Goal: Task Accomplishment & Management: Manage account settings

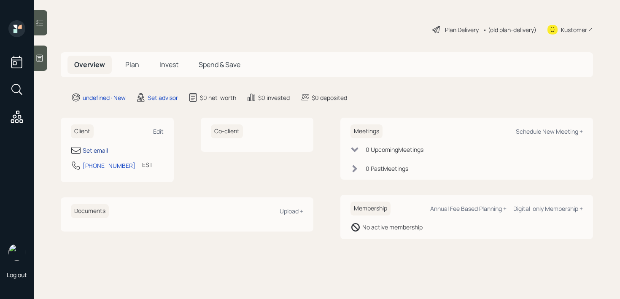
click at [101, 148] on div "Set email" at bounding box center [95, 150] width 25 height 9
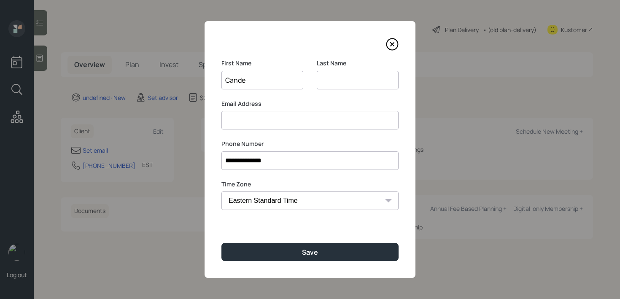
type input "Cande"
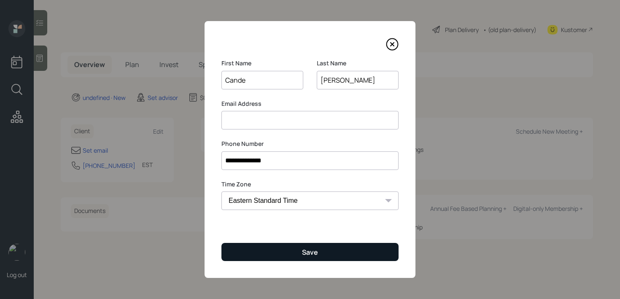
type input "[PERSON_NAME]"
click at [305, 251] on div "Save" at bounding box center [310, 252] width 16 height 9
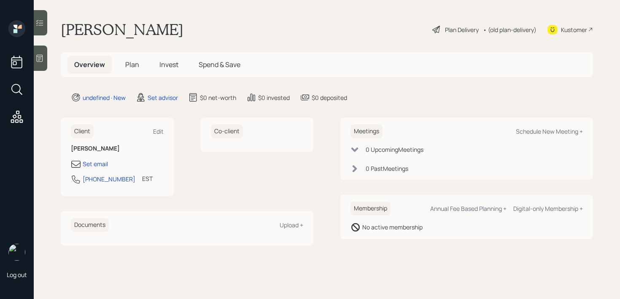
click at [43, 51] on div at bounding box center [41, 58] width 14 height 25
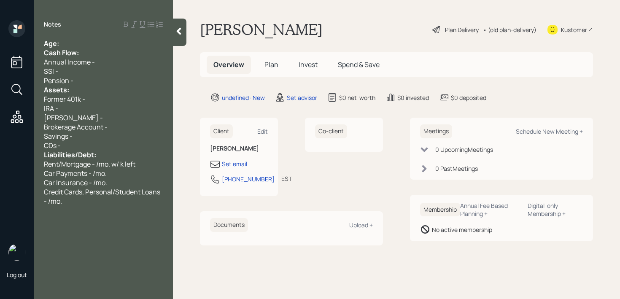
click at [96, 43] on div "Age:" at bounding box center [103, 43] width 119 height 9
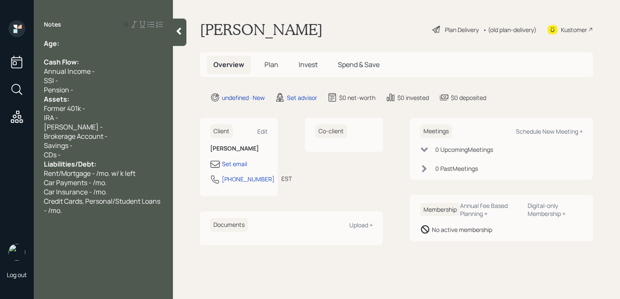
click at [94, 94] on div "Pension -" at bounding box center [103, 89] width 119 height 9
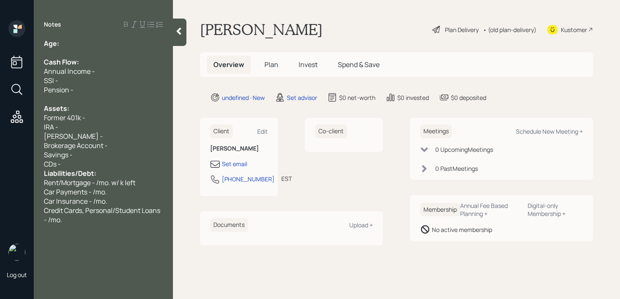
click at [94, 163] on div "CDs -" at bounding box center [103, 163] width 119 height 9
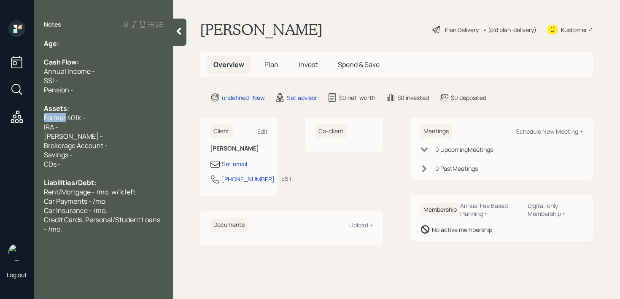
drag, startPoint x: 65, startPoint y: 119, endPoint x: 0, endPoint y: 119, distance: 65.0
click at [0, 119] on div "Log out Notes Age: Cash Flow: Annual Income - SSI - Pension - Assets: Former 40…" at bounding box center [310, 149] width 620 height 299
click at [92, 112] on div "Assets:" at bounding box center [103, 108] width 119 height 9
click at [94, 116] on div "Current 401k -" at bounding box center [103, 117] width 119 height 9
click at [94, 123] on div "IRA -" at bounding box center [103, 126] width 119 height 9
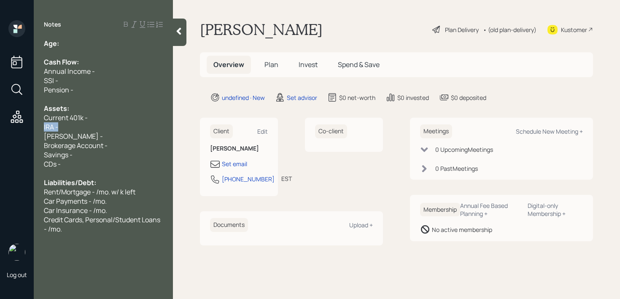
drag, startPoint x: 88, startPoint y: 123, endPoint x: 0, endPoint y: 123, distance: 87.8
click at [0, 123] on div "Log out Notes Age: Cash Flow: Annual Income - SSI - Pension - Assets: Current 4…" at bounding box center [310, 149] width 620 height 299
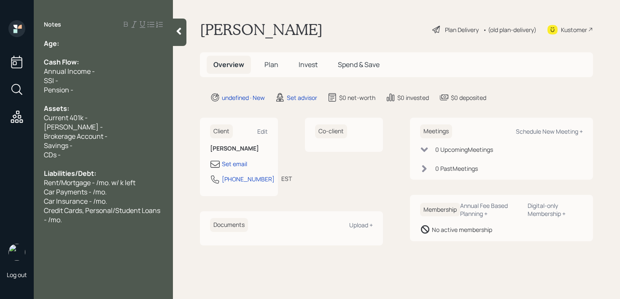
click at [89, 140] on span "Brokerage Account -" at bounding box center [76, 136] width 64 height 9
click at [126, 59] on div "Cash Flow:" at bounding box center [103, 61] width 119 height 9
click at [127, 41] on div "Age:" at bounding box center [103, 43] width 119 height 9
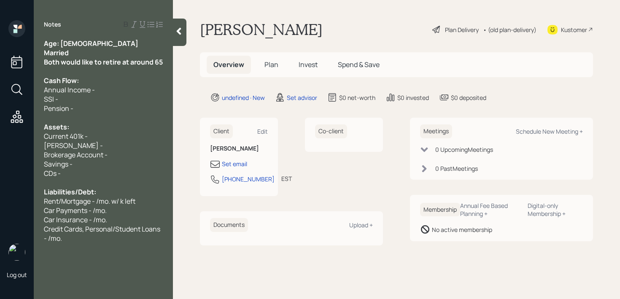
click at [134, 94] on div "Annual Income -" at bounding box center [103, 89] width 119 height 9
click at [48, 95] on span "Annual Income -" at bounding box center [69, 89] width 51 height 9
drag, startPoint x: 78, startPoint y: 119, endPoint x: 32, endPoint y: 109, distance: 47.6
click at [32, 109] on div "Log out Notes Age: [DEMOGRAPHIC_DATA] Married Both would like to retire at arou…" at bounding box center [310, 149] width 620 height 299
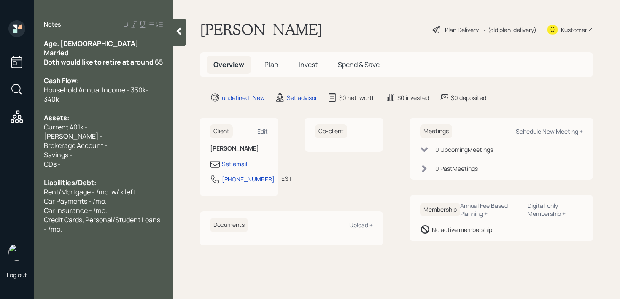
click at [124, 136] on div "[PERSON_NAME] -" at bounding box center [103, 136] width 119 height 9
click at [122, 128] on div "Current 401k -" at bounding box center [103, 126] width 119 height 9
drag, startPoint x: 122, startPoint y: 128, endPoint x: 0, endPoint y: 128, distance: 122.4
click at [0, 128] on div "Log out Notes Age: [DEMOGRAPHIC_DATA] Married Both would like to retire at arou…" at bounding box center [310, 149] width 620 height 299
click at [123, 145] on div "Brokerage Account -" at bounding box center [103, 145] width 119 height 9
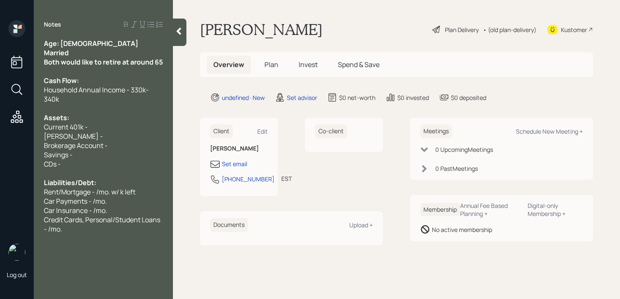
click at [132, 126] on div "Current 401k -" at bounding box center [103, 126] width 119 height 9
click at [132, 129] on div "Current 401k -" at bounding box center [103, 126] width 119 height 9
click at [132, 155] on div "Savings -" at bounding box center [103, 154] width 119 height 9
click at [132, 144] on div "Brokerage Account -" at bounding box center [103, 145] width 119 height 9
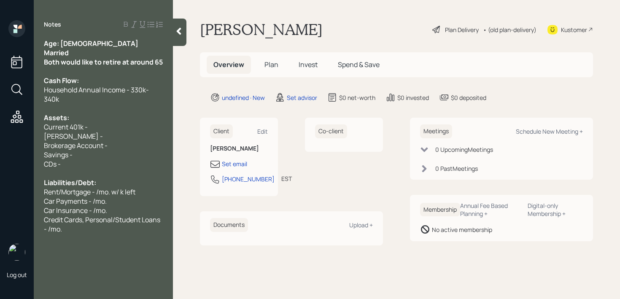
click at [139, 132] on div "[PERSON_NAME] -" at bounding box center [103, 136] width 119 height 9
click at [123, 148] on div "Brokerage Account -" at bounding box center [103, 145] width 119 height 9
click at [70, 136] on span "[PERSON_NAME] - 216k" at bounding box center [81, 136] width 74 height 9
click at [116, 153] on div "Savings -" at bounding box center [103, 154] width 119 height 9
click at [121, 148] on div "Brokerage Account -" at bounding box center [103, 145] width 119 height 9
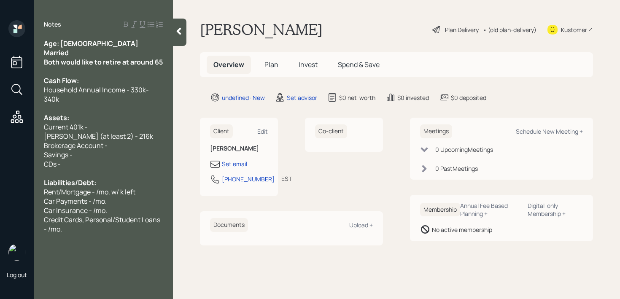
drag, startPoint x: 104, startPoint y: 148, endPoint x: 123, endPoint y: 121, distance: 33.1
click at [104, 148] on span "Brokerage Account -" at bounding box center [76, 145] width 64 height 9
click at [113, 145] on span "Brokerage Account ()- 425k" at bounding box center [87, 145] width 86 height 9
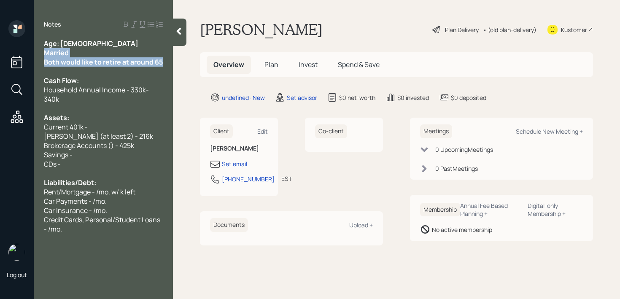
drag, startPoint x: 57, startPoint y: 69, endPoint x: 41, endPoint y: 50, distance: 25.1
click at [41, 50] on div "Age: [DEMOGRAPHIC_DATA] Married Both would like to retire at around 65 Cash Flo…" at bounding box center [103, 136] width 139 height 195
click at [63, 41] on span "Age: [DEMOGRAPHIC_DATA]" at bounding box center [91, 43] width 95 height 9
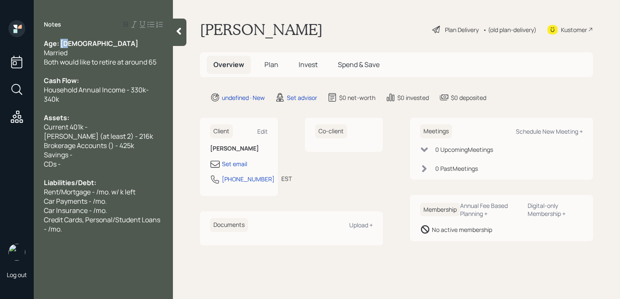
drag, startPoint x: 70, startPoint y: 41, endPoint x: 61, endPoint y: 41, distance: 9.7
click at [61, 41] on div "Age: [DEMOGRAPHIC_DATA]" at bounding box center [103, 43] width 119 height 9
click at [96, 122] on div "Current 401k -" at bounding box center [103, 126] width 119 height 9
click at [86, 178] on span "Liabilities/Debt:" at bounding box center [70, 182] width 52 height 9
click at [96, 150] on div "Savings -" at bounding box center [103, 154] width 119 height 9
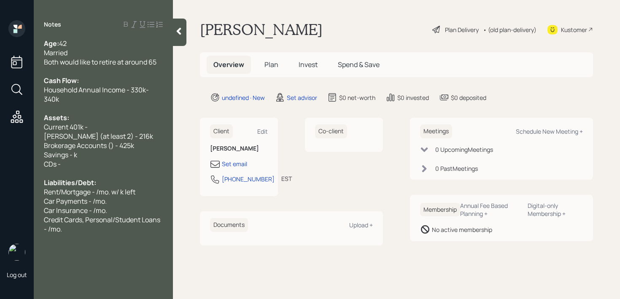
click at [76, 150] on span "Savings - k" at bounding box center [60, 154] width 33 height 9
drag, startPoint x: 89, startPoint y: 153, endPoint x: 11, endPoint y: 153, distance: 78.5
click at [18, 153] on div "Log out Notes Age: [DEMOGRAPHIC_DATA] Married Both would like to retire at arou…" at bounding box center [310, 149] width 620 height 299
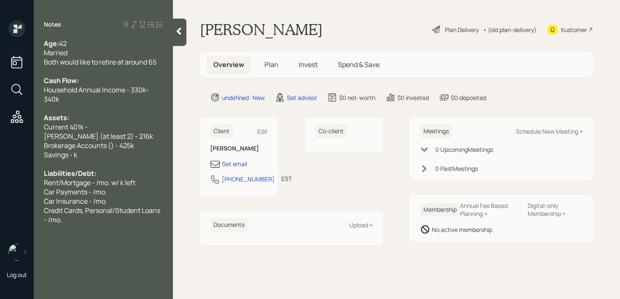
click at [113, 141] on span "Brokerage Accounts () - 425k" at bounding box center [89, 145] width 90 height 9
click at [112, 141] on span "Brokerage Accounts () - 425k" at bounding box center [89, 145] width 90 height 9
click at [76, 150] on span "Savings - k" at bounding box center [60, 154] width 33 height 9
click at [75, 197] on span "Car Insurance - /mo." at bounding box center [75, 201] width 63 height 9
click at [127, 169] on div "Liabilities/Debt:" at bounding box center [103, 173] width 119 height 9
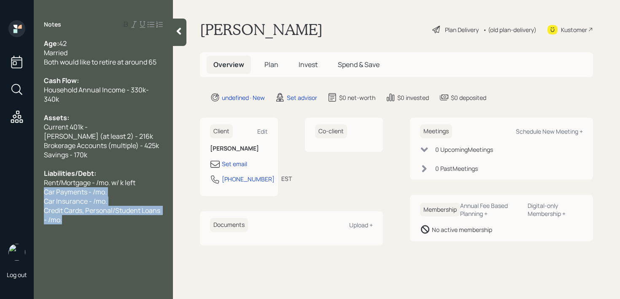
drag, startPoint x: 99, startPoint y: 211, endPoint x: 40, endPoint y: 179, distance: 66.8
click at [40, 179] on div "Age: [DEMOGRAPHIC_DATA] Married Both would like to retire at around 65 Cash Flo…" at bounding box center [103, 132] width 139 height 186
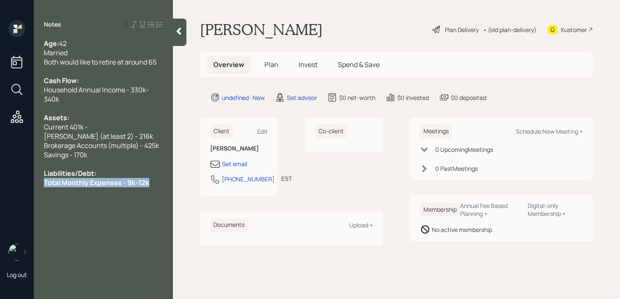
drag, startPoint x: 151, startPoint y: 173, endPoint x: 0, endPoint y: 173, distance: 151.5
click at [0, 173] on div "Log out Notes Age: [DEMOGRAPHIC_DATA] Married Both would like to retire at arou…" at bounding box center [310, 149] width 620 height 299
click at [92, 184] on div "Notes Age: [DEMOGRAPHIC_DATA] Married Both would like to retire at around 65 Ca…" at bounding box center [103, 154] width 139 height 269
click at [162, 169] on div "Liabilities/Debt:" at bounding box center [103, 173] width 119 height 9
click at [156, 180] on div "Notes Age: [DEMOGRAPHIC_DATA] Married Both would like to retire at around 65 Ca…" at bounding box center [103, 154] width 139 height 269
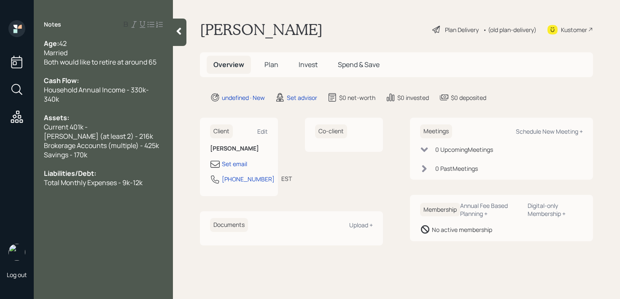
click at [157, 178] on div "Total Monthly Expenses - 9k-12k" at bounding box center [103, 182] width 119 height 9
click at [137, 239] on div "Notes Age: [DEMOGRAPHIC_DATA] Married Both would like to retire at around 65 Ca…" at bounding box center [103, 154] width 139 height 269
click at [156, 209] on div "Notes Age: [DEMOGRAPHIC_DATA] Married Both would like to retire at around 65 Ca…" at bounding box center [103, 154] width 139 height 269
click at [245, 159] on div "Set email" at bounding box center [239, 164] width 58 height 10
click at [245, 165] on div "Set email" at bounding box center [234, 163] width 25 height 9
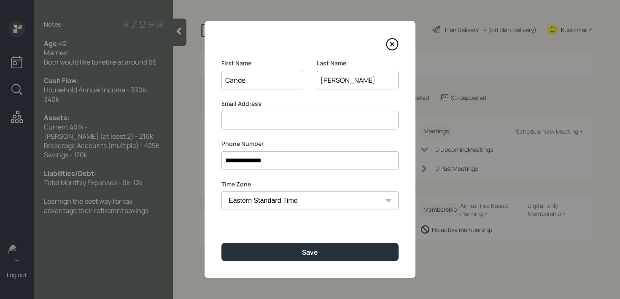
click at [297, 124] on input at bounding box center [310, 120] width 177 height 19
type input "candiharmon"
click at [264, 84] on input "Cande" at bounding box center [263, 80] width 82 height 19
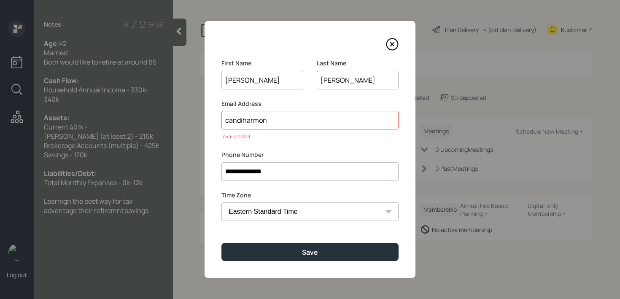
type input "[PERSON_NAME]"
click at [282, 122] on input "candiharmon" at bounding box center [310, 120] width 177 height 19
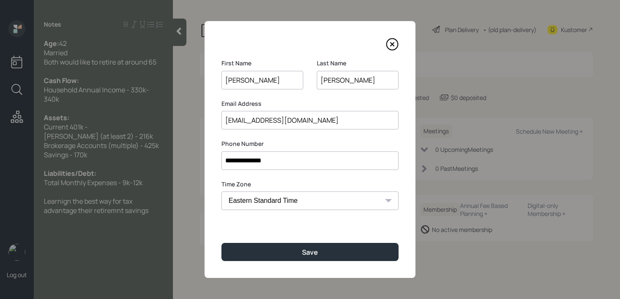
drag, startPoint x: 266, startPoint y: 121, endPoint x: 283, endPoint y: 121, distance: 16.5
click at [283, 121] on input "[EMAIL_ADDRESS][DOMAIN_NAME]" at bounding box center [310, 120] width 177 height 19
type input "[EMAIL_ADDRESS][DOMAIN_NAME]"
drag, startPoint x: 339, startPoint y: 78, endPoint x: 219, endPoint y: 78, distance: 119.4
click at [219, 78] on div "**********" at bounding box center [310, 149] width 211 height 257
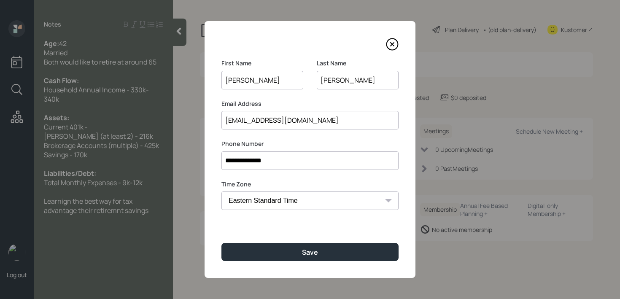
paste input "[PERSON_NAME]"
click at [323, 82] on input "[PERSON_NAME]" at bounding box center [358, 80] width 82 height 19
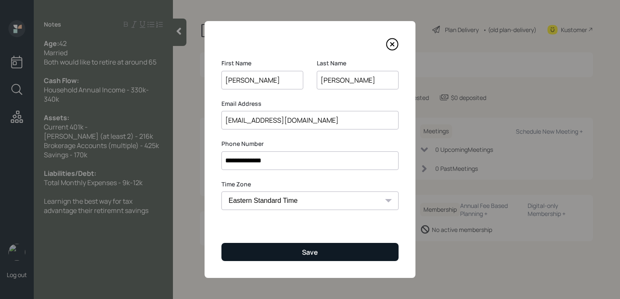
type input "[PERSON_NAME]"
click at [359, 253] on button "Save" at bounding box center [310, 252] width 177 height 18
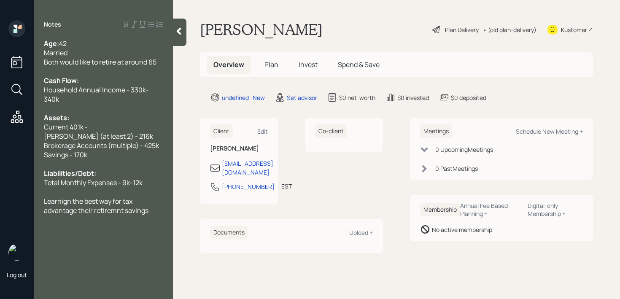
click at [148, 204] on span "Learnign the best way for tax advantage their retiremnt savings" at bounding box center [96, 206] width 105 height 19
click at [565, 135] on div "Schedule New Meeting +" at bounding box center [549, 131] width 67 height 8
select select "round-[PERSON_NAME]"
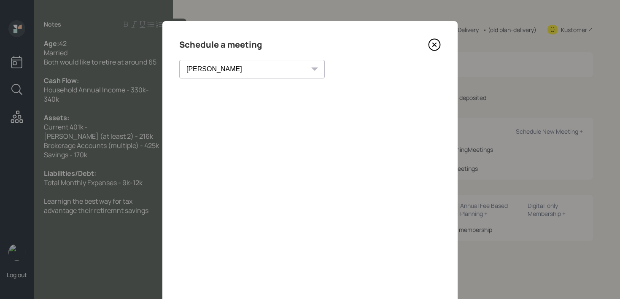
click at [437, 42] on icon at bounding box center [434, 44] width 13 height 13
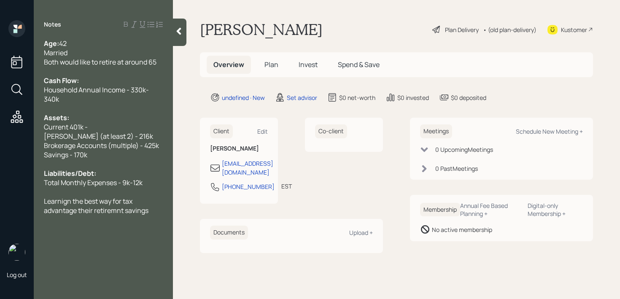
click at [141, 72] on div at bounding box center [103, 71] width 119 height 9
click at [111, 122] on div "Current 401k -" at bounding box center [103, 126] width 119 height 9
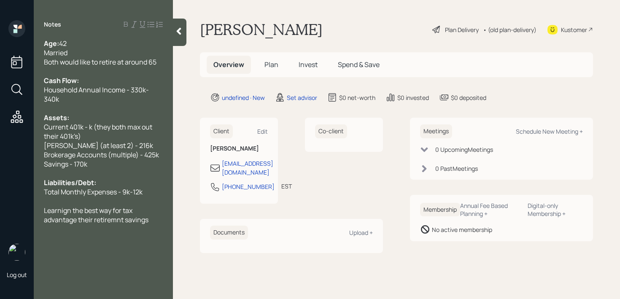
click at [43, 118] on div "Age: [DEMOGRAPHIC_DATA] Married Both would like to retire at around 65 Cash Flo…" at bounding box center [103, 132] width 139 height 186
click at [44, 122] on span "Current 401k - k (they both max out their 401k's)" at bounding box center [99, 131] width 110 height 19
click at [125, 122] on div "Candi's Current 401k - k (they both max out their 401k's)" at bounding box center [103, 131] width 119 height 19
click at [124, 125] on div "Candi's Current 401k - k (they both max out their 401k's)" at bounding box center [103, 131] width 119 height 19
click at [92, 122] on span "Candi's Current 401k - k (they both max out their 401k's)" at bounding box center [98, 131] width 108 height 19
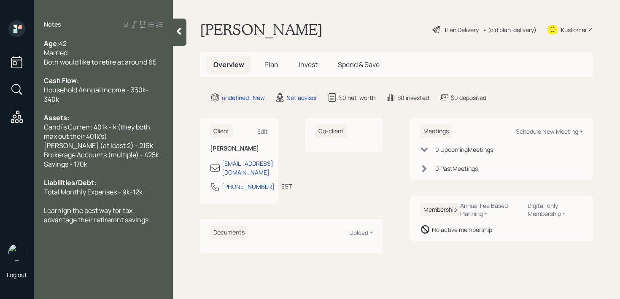
click at [119, 122] on span "Candi's Current 401k - k (they both max out their 401k's)" at bounding box center [98, 131] width 108 height 19
click at [113, 122] on span "Candi's Current 401k - k (they both max out their 401k's)" at bounding box center [98, 131] width 108 height 19
click at [150, 123] on div "Candi's Current 401k - 700k (they both max out their 401k's)" at bounding box center [103, 131] width 119 height 19
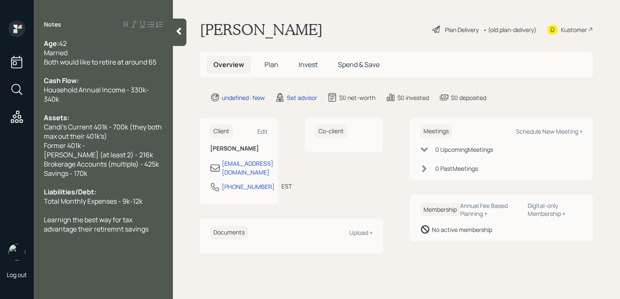
click at [111, 126] on div "Candi's Current 401k - 700k (they both max out their 401k's)" at bounding box center [103, 131] width 119 height 19
click at [110, 141] on div "Former 401k -" at bounding box center [103, 145] width 119 height 9
click at [123, 122] on span "Candi's Current 401k - 700k (they both max out their 401k's)" at bounding box center [103, 131] width 119 height 19
click at [123, 150] on span "[PERSON_NAME] (at least 2) - 216k" at bounding box center [98, 154] width 109 height 9
click at [130, 141] on div "Former 401k - 444k" at bounding box center [103, 145] width 119 height 9
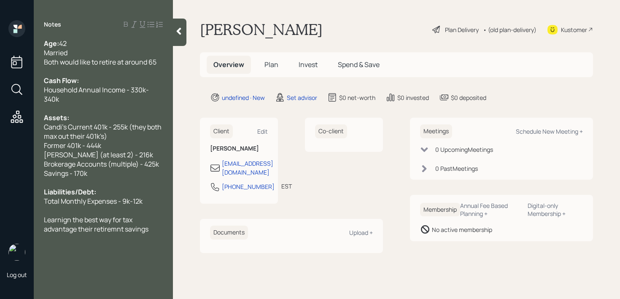
click at [130, 141] on div "Former 401k - 444k" at bounding box center [103, 145] width 119 height 9
click at [157, 141] on div "Former 401k - 444k" at bounding box center [103, 145] width 119 height 9
click at [176, 36] on div at bounding box center [180, 32] width 14 height 27
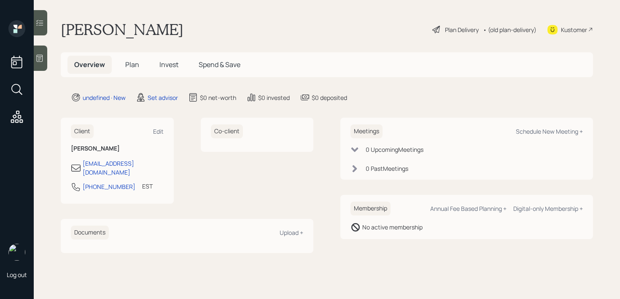
click at [571, 28] on div "Kustomer" at bounding box center [574, 29] width 26 height 9
click at [39, 56] on icon at bounding box center [39, 58] width 8 height 8
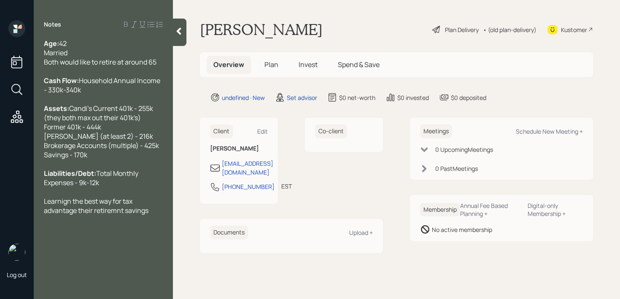
click at [65, 211] on span "Learnign the best way for tax advantage their retiremnt savings" at bounding box center [96, 206] width 105 height 19
click at [117, 215] on span "Learning the best way for tax advantage their retiremnt savings" at bounding box center [96, 206] width 105 height 19
click at [159, 215] on div "Learning the best way for tax advantage their retirement savings" at bounding box center [103, 206] width 119 height 19
click at [158, 187] on div "Liabilities/Debt: Total Monthly Expenses - 9k-12k" at bounding box center [103, 178] width 119 height 19
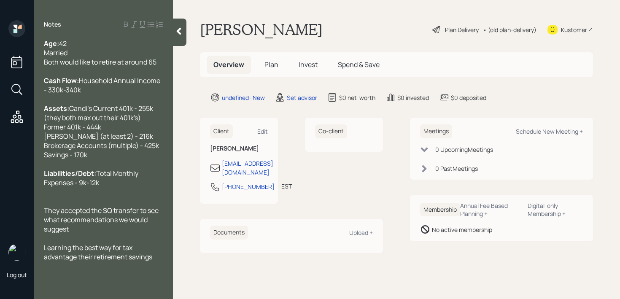
click at [96, 234] on div "They accepted the SQ transfer to see what recommendations we would suggest" at bounding box center [103, 220] width 119 height 28
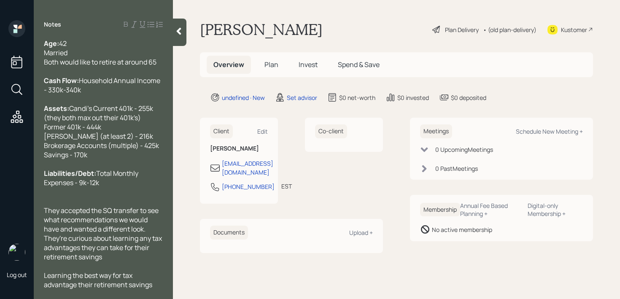
scroll to position [9, 0]
click at [124, 248] on span "They accepted the SQ transfer to see what recommendations we would have and wan…" at bounding box center [103, 233] width 119 height 56
click at [123, 258] on div "They accepted the SQ transfer to see what recommendations we would have and wan…" at bounding box center [103, 233] width 119 height 56
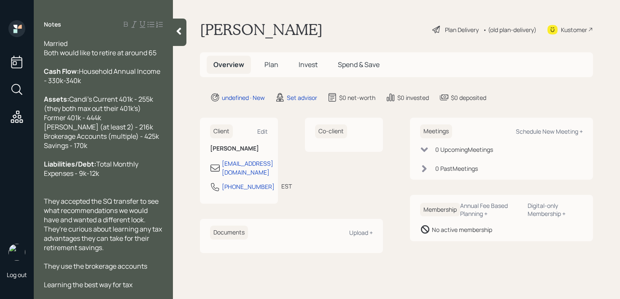
click at [154, 280] on div at bounding box center [103, 275] width 119 height 9
click at [156, 271] on div "They use the brokerage accounts" at bounding box center [103, 266] width 119 height 9
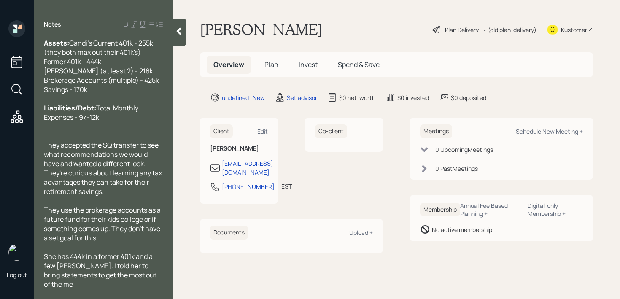
scroll to position [75, 0]
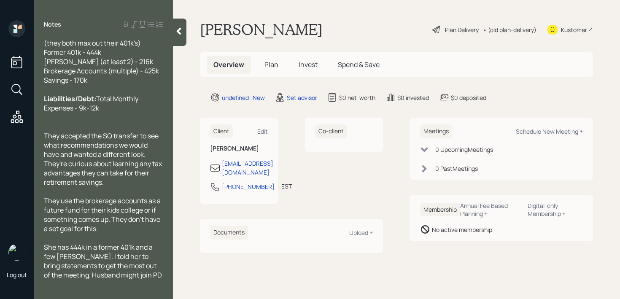
click at [178, 34] on icon at bounding box center [179, 31] width 8 height 8
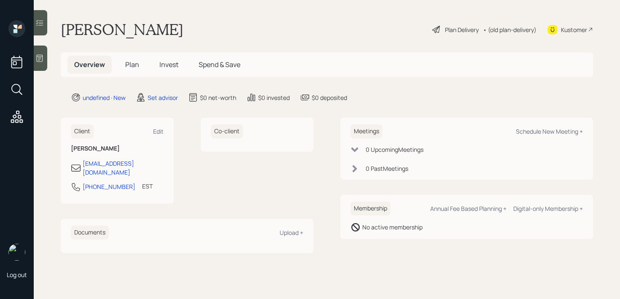
click at [232, 38] on div "[PERSON_NAME] Plan Delivery • (old plan-delivery) Kustomer" at bounding box center [327, 29] width 532 height 19
